Goal: Navigation & Orientation: Find specific page/section

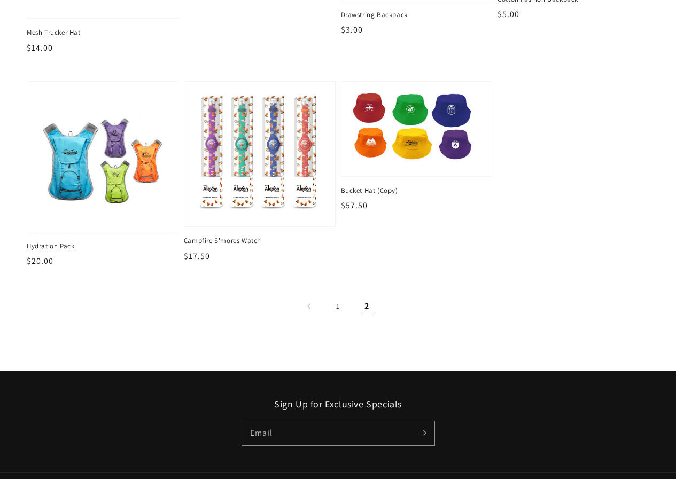
scroll to position [374, 0]
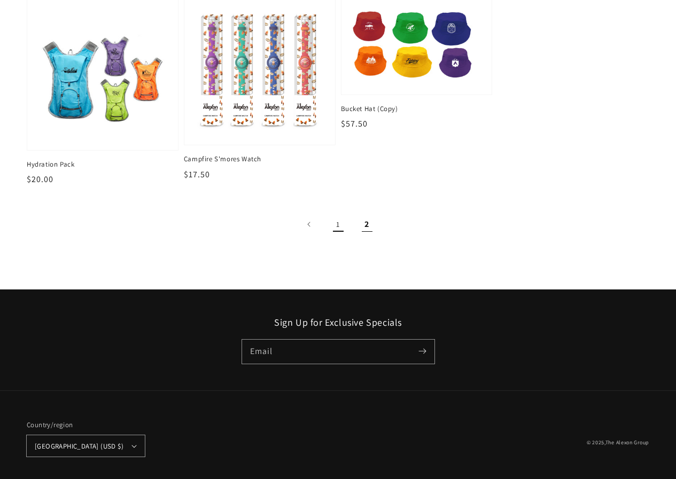
click at [333, 224] on link "1" at bounding box center [339, 225] width 24 height 24
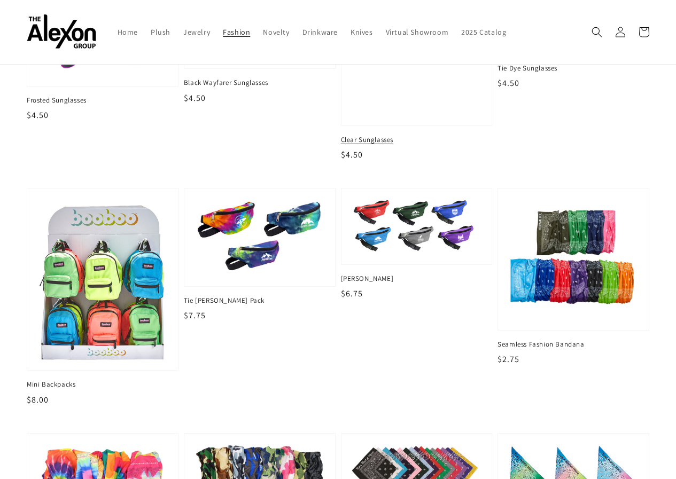
scroll to position [237, 0]
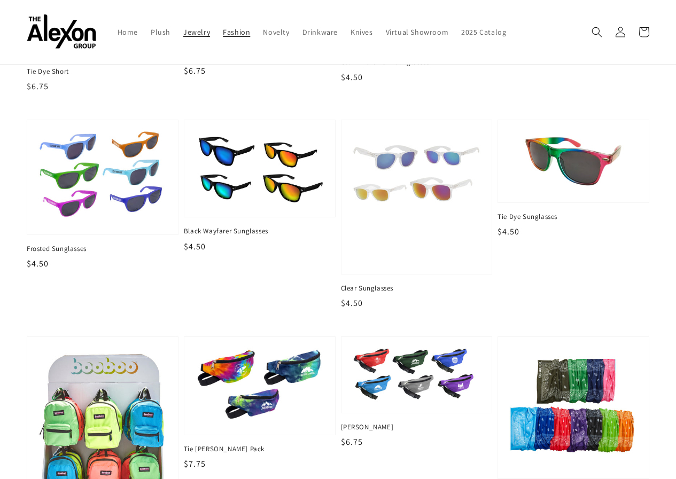
click at [205, 36] on span "Jewelry" at bounding box center [196, 32] width 27 height 10
